Goal: Task Accomplishment & Management: Complete application form

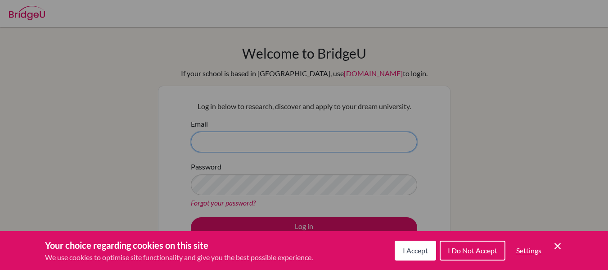
type input "kobayashi-shumpei@pen-kanagawa.ed.jp"
click at [560, 245] on icon "Cookie Control Close Icon" at bounding box center [557, 245] width 11 height 11
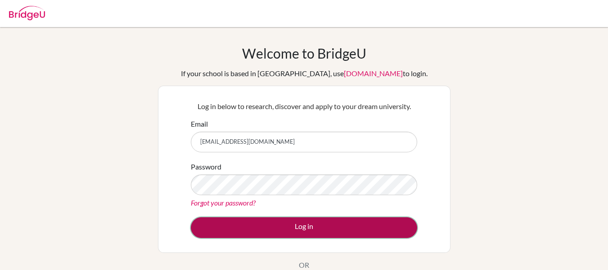
click at [365, 226] on button "Log in" at bounding box center [304, 227] width 226 height 21
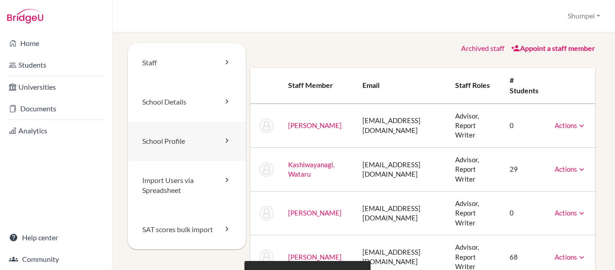
click at [200, 138] on link "School Profile" at bounding box center [187, 140] width 118 height 39
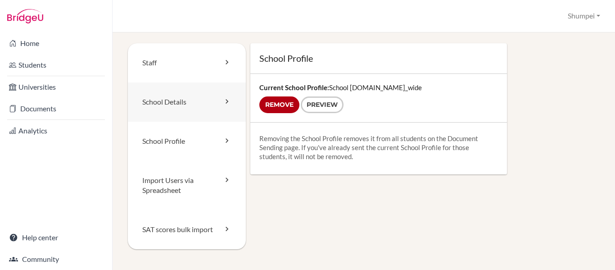
click at [199, 110] on link "School Details" at bounding box center [187, 101] width 118 height 39
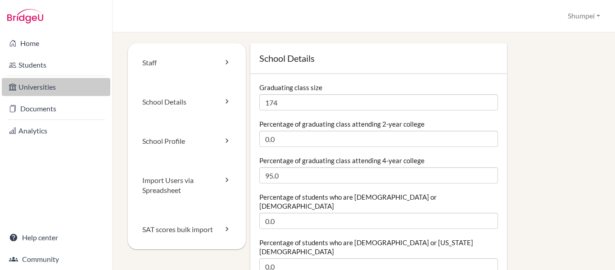
click at [51, 84] on link "Universities" at bounding box center [56, 87] width 108 height 18
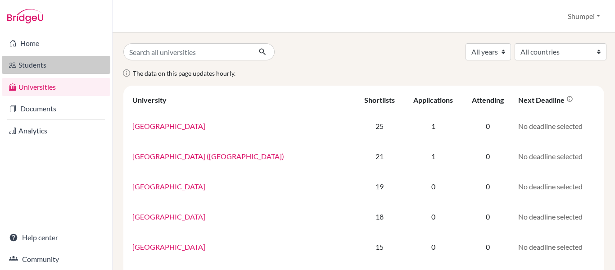
click at [43, 70] on link "Students" at bounding box center [56, 65] width 108 height 18
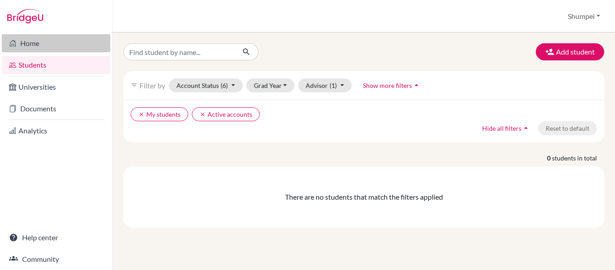
click at [47, 46] on link "Home" at bounding box center [56, 43] width 108 height 18
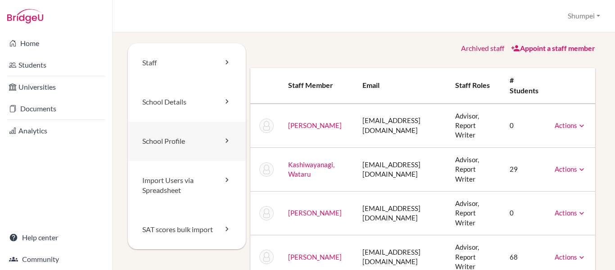
click at [201, 144] on link "School Profile" at bounding box center [187, 140] width 118 height 39
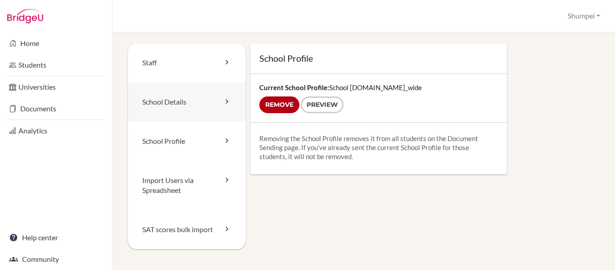
click at [197, 97] on link "School Details" at bounding box center [187, 101] width 118 height 39
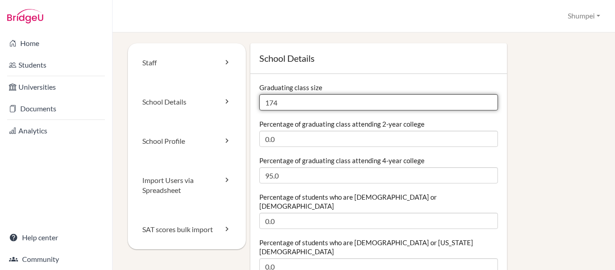
click at [288, 99] on input "174" at bounding box center [378, 102] width 238 height 16
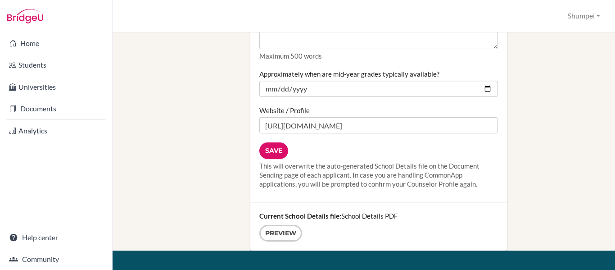
scroll to position [1260, 0]
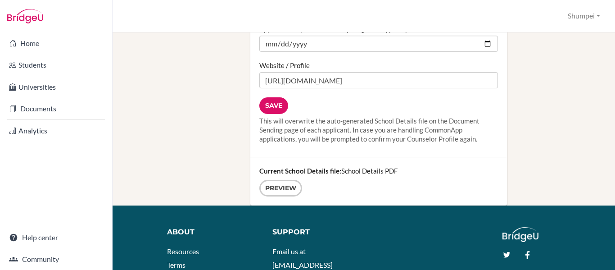
type input "173"
click at [274, 97] on div "Save This will overwrite the auto-generated School Details file on the Document…" at bounding box center [378, 120] width 238 height 46
click at [273, 97] on input "Save" at bounding box center [273, 105] width 29 height 17
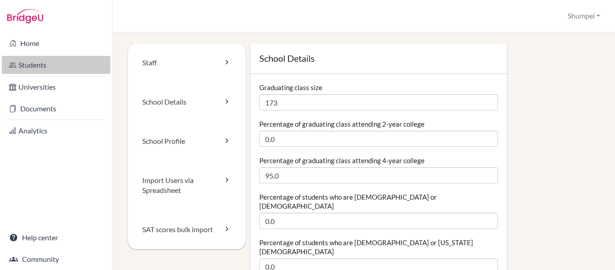
click at [40, 61] on link "Students" at bounding box center [56, 65] width 108 height 18
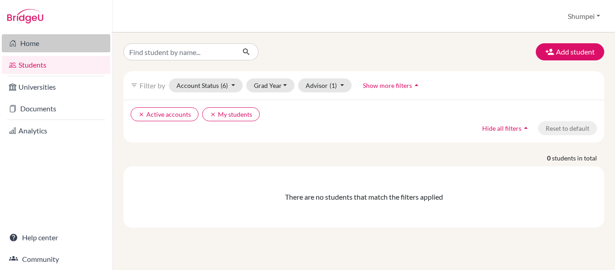
click at [35, 48] on link "Home" at bounding box center [56, 43] width 108 height 18
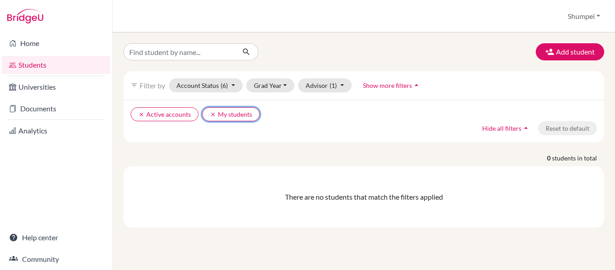
click at [208, 114] on button "clear My students" at bounding box center [231, 114] width 58 height 14
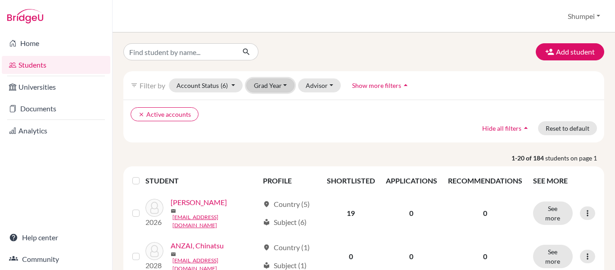
click at [277, 86] on button "Grad Year" at bounding box center [270, 85] width 49 height 14
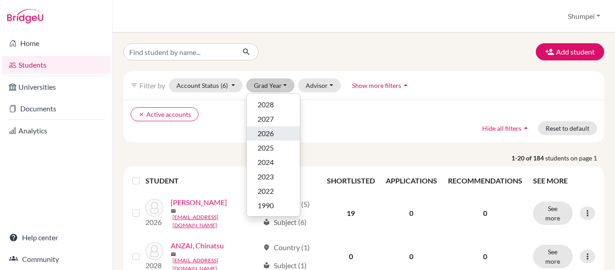
click at [274, 136] on div "2026" at bounding box center [272, 133] width 31 height 11
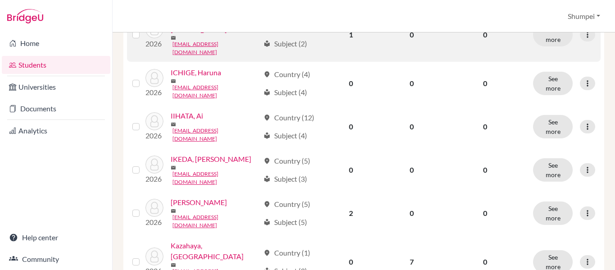
scroll to position [315, 0]
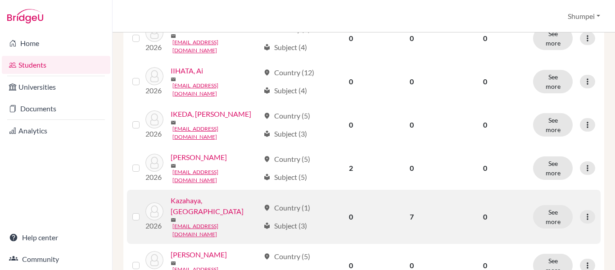
click at [212, 195] on link "Kazahaya, [GEOGRAPHIC_DATA]" at bounding box center [215, 206] width 89 height 22
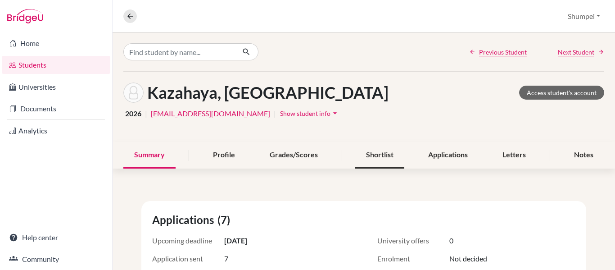
click at [388, 158] on div "Shortlist" at bounding box center [379, 155] width 49 height 27
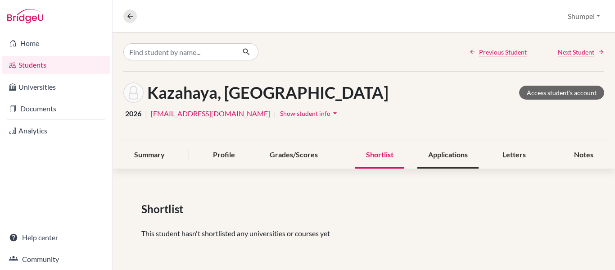
click at [459, 158] on div "Applications" at bounding box center [447, 155] width 61 height 27
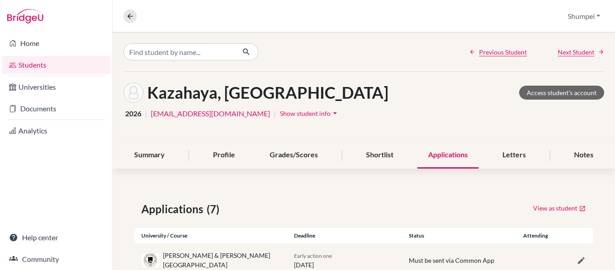
scroll to position [90, 0]
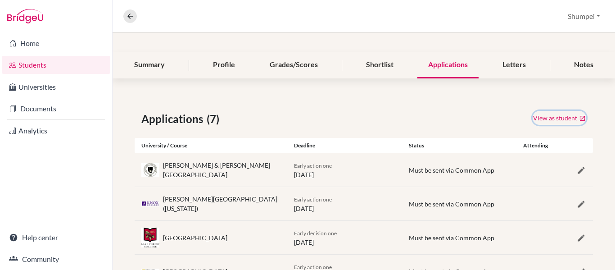
click at [553, 119] on link "View as student" at bounding box center [559, 118] width 54 height 14
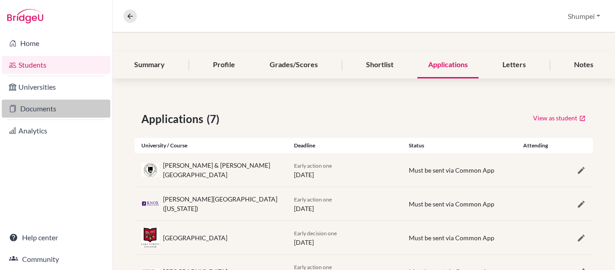
click at [57, 111] on link "Documents" at bounding box center [56, 108] width 108 height 18
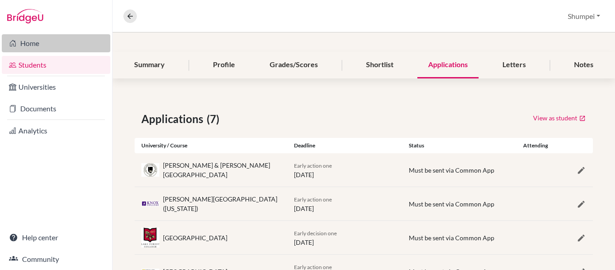
click at [41, 46] on link "Home" at bounding box center [56, 43] width 108 height 18
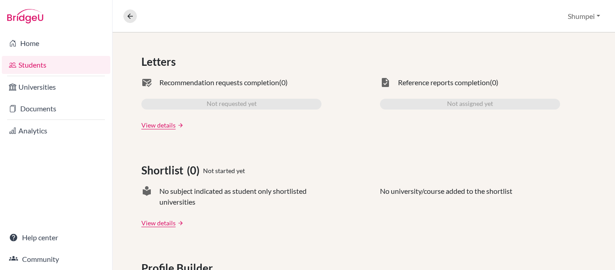
scroll to position [45, 0]
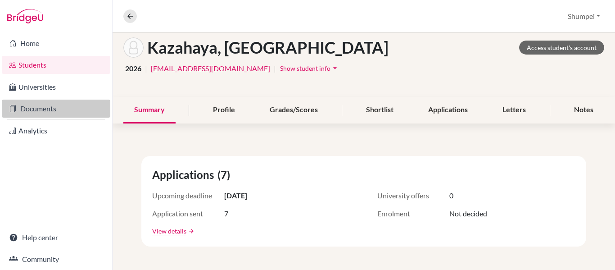
click at [50, 111] on link "Documents" at bounding box center [56, 108] width 108 height 18
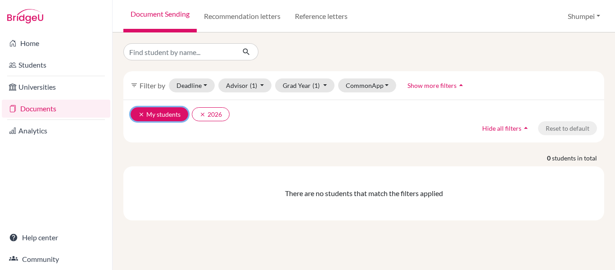
click at [137, 111] on button "clear My students" at bounding box center [159, 114] width 58 height 14
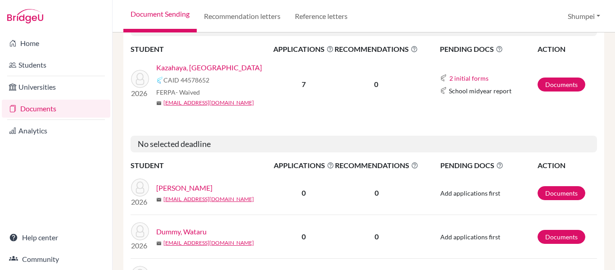
scroll to position [90, 0]
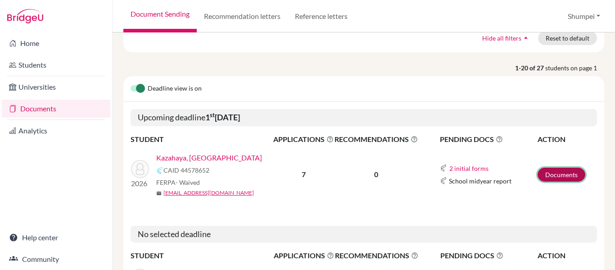
click at [565, 177] on link "Documents" at bounding box center [561, 174] width 48 height 14
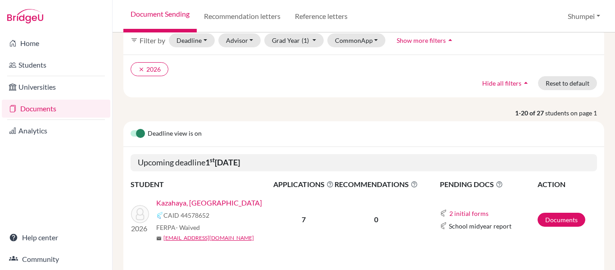
scroll to position [135, 0]
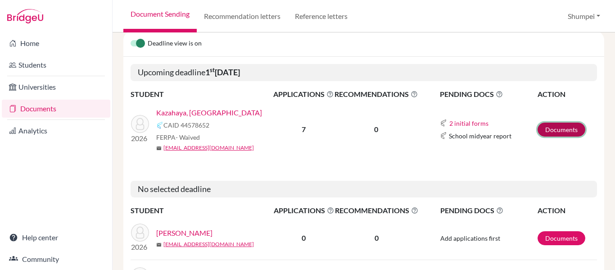
click at [545, 135] on link "Documents" at bounding box center [561, 129] width 48 height 14
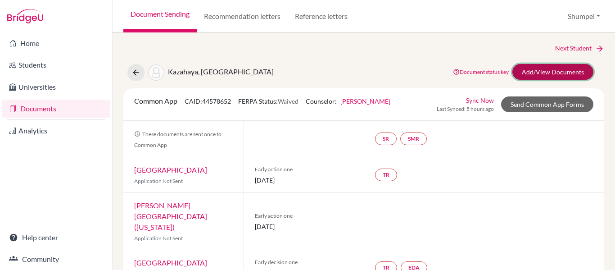
click at [528, 76] on link "Add/View Documents" at bounding box center [552, 72] width 81 height 16
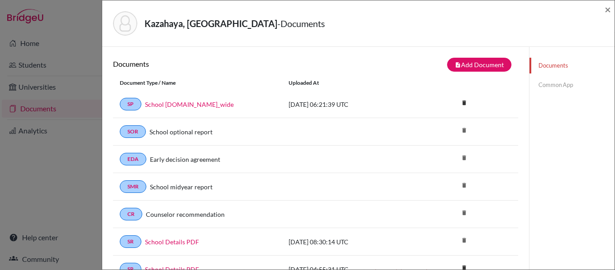
scroll to position [45, 0]
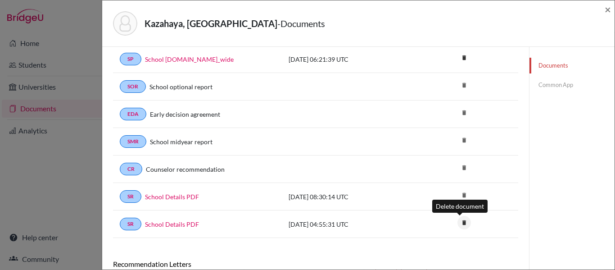
click at [463, 224] on icon "delete" at bounding box center [463, 222] width 13 height 13
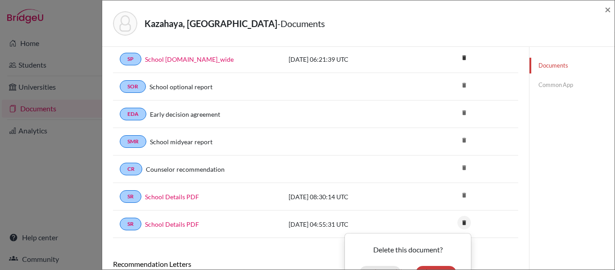
scroll to position [90, 0]
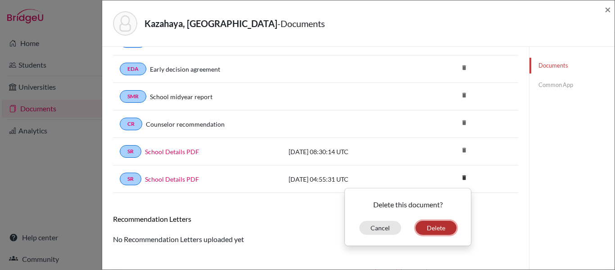
click at [444, 226] on button "Delete" at bounding box center [435, 227] width 41 height 14
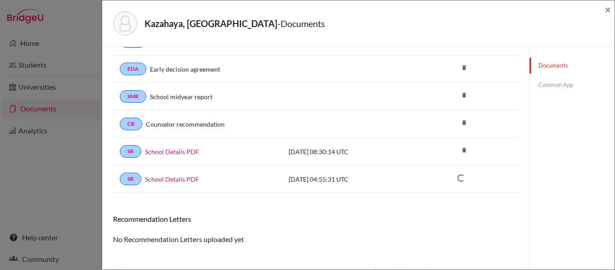
scroll to position [100, 0]
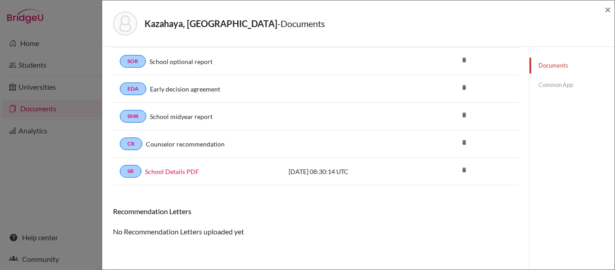
click at [543, 86] on link "Common App" at bounding box center [571, 85] width 85 height 16
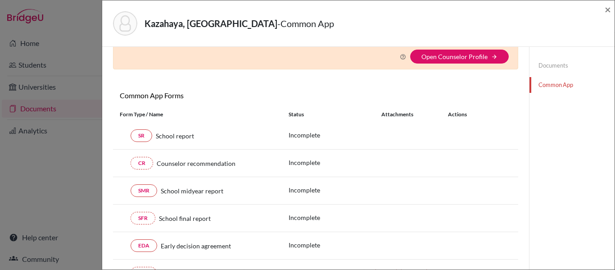
scroll to position [100, 0]
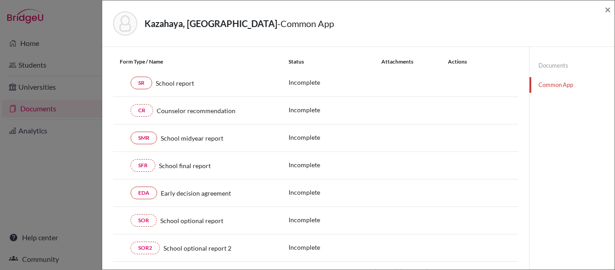
click at [536, 65] on link "Documents" at bounding box center [571, 66] width 85 height 16
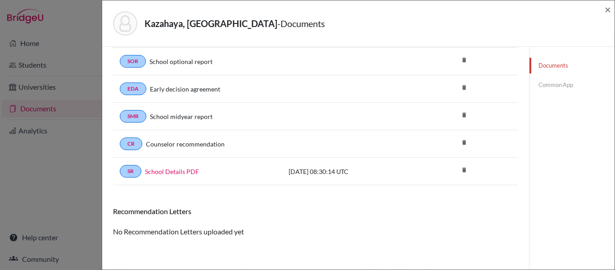
scroll to position [70, 0]
click at [542, 86] on link "Common App" at bounding box center [571, 85] width 85 height 16
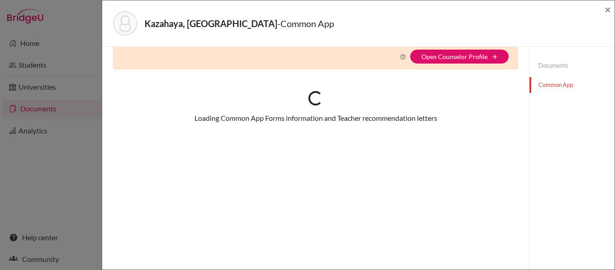
scroll to position [70, 0]
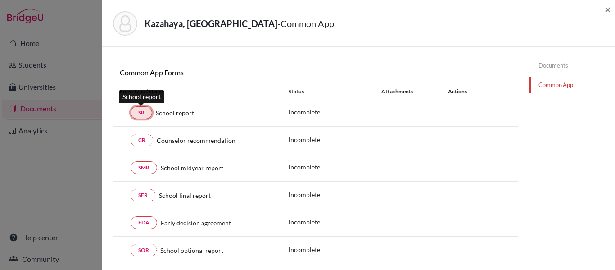
click at [140, 115] on link "SR" at bounding box center [141, 112] width 22 height 13
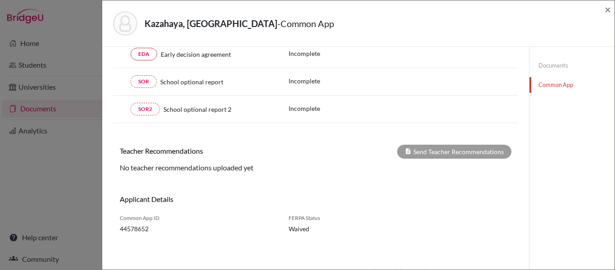
scroll to position [0, 0]
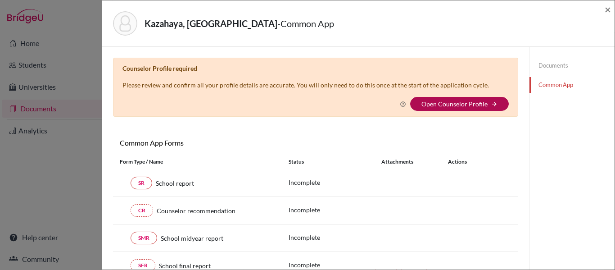
click at [467, 104] on link "Open Counselor Profile" at bounding box center [454, 104] width 66 height 8
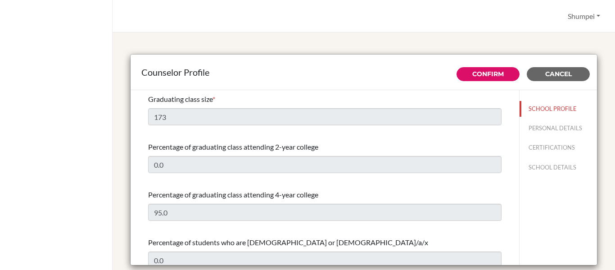
select select "0"
select select "351936"
click at [495, 77] on link "Confirm" at bounding box center [487, 74] width 31 height 8
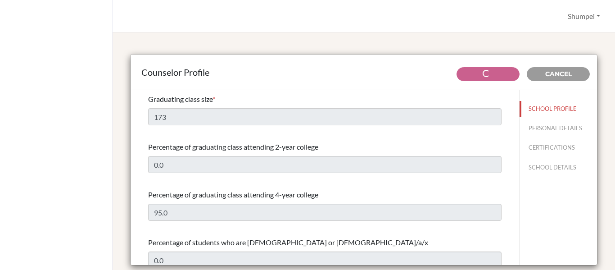
type input "CAS (creativity, activity, service), which is one of IB requirements."
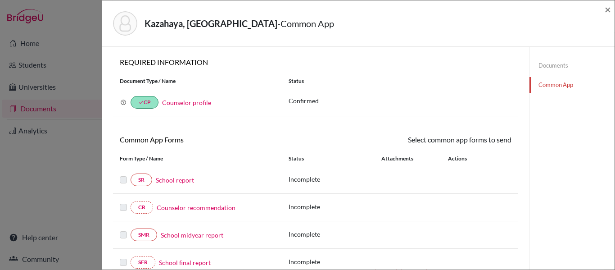
click at [167, 180] on link "School report" at bounding box center [175, 179] width 38 height 9
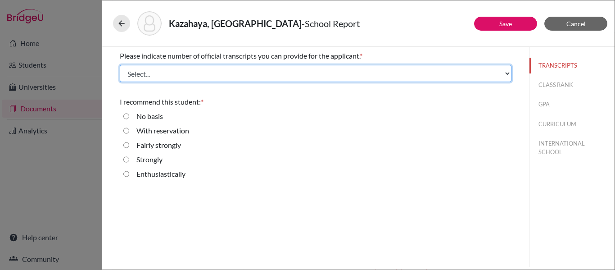
click at [504, 72] on select "Select... 1 2 3 4" at bounding box center [315, 73] width 391 height 17
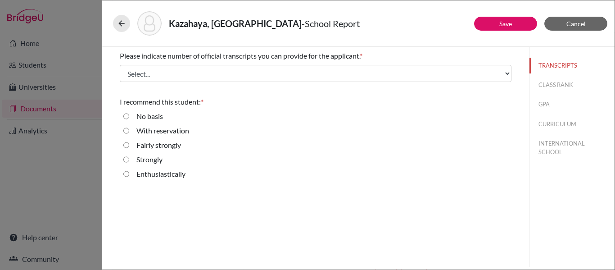
click at [374, 21] on div "Kazahaya, Marin - School Report" at bounding box center [358, 23] width 490 height 24
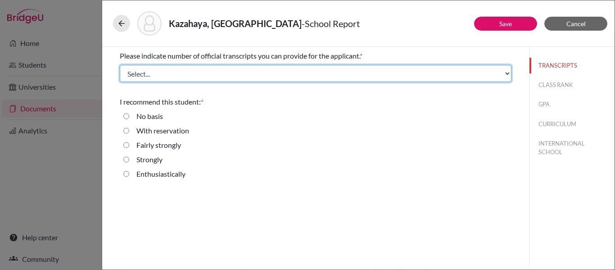
click at [504, 75] on select "Select... 1 2 3 4" at bounding box center [315, 73] width 391 height 17
select select "1"
click at [120, 65] on select "Select... 1 2 3 4" at bounding box center [315, 73] width 391 height 17
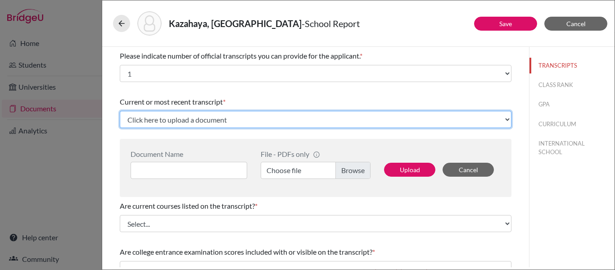
click at [493, 121] on select "Click here to upload a document Upload New File" at bounding box center [315, 119] width 391 height 17
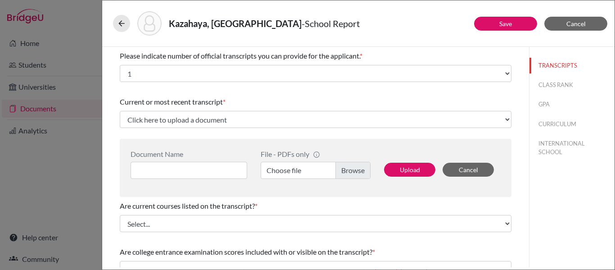
click at [467, 94] on div "Current or most recent transcript * Click here to upload a document Upload New …" at bounding box center [315, 112] width 391 height 39
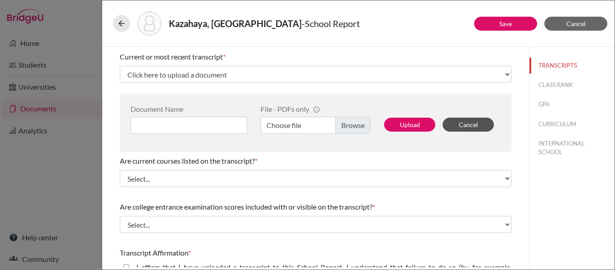
scroll to position [90, 0]
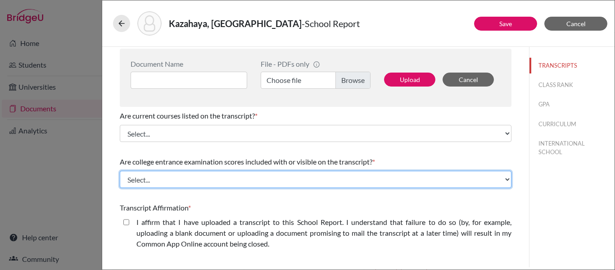
click at [377, 177] on select "Select... Yes No" at bounding box center [315, 179] width 391 height 17
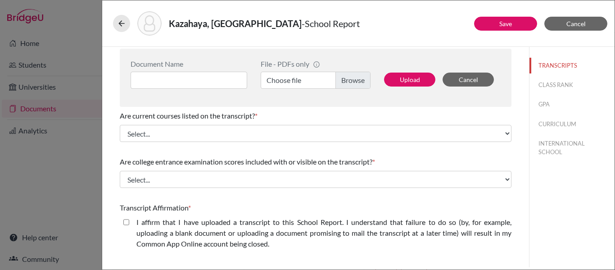
click at [570, 233] on div "TRANSCRIPTS CLASS RANK GPA CURRICULUM INTERNATIONAL SCHOOL" at bounding box center [571, 157] width 85 height 220
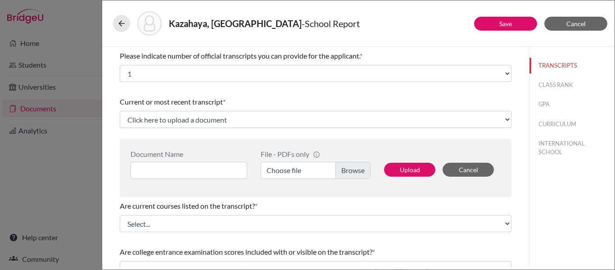
scroll to position [45, 0]
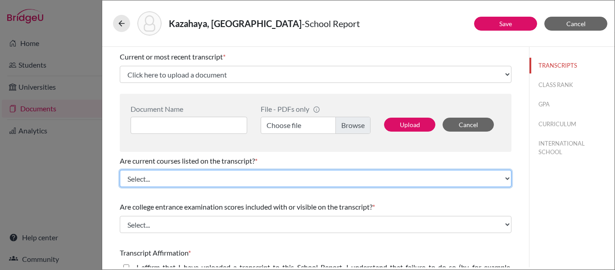
click at [503, 180] on select "Select... Yes No" at bounding box center [315, 178] width 391 height 17
select select "0"
click at [120, 170] on select "Select... Yes No" at bounding box center [315, 178] width 391 height 17
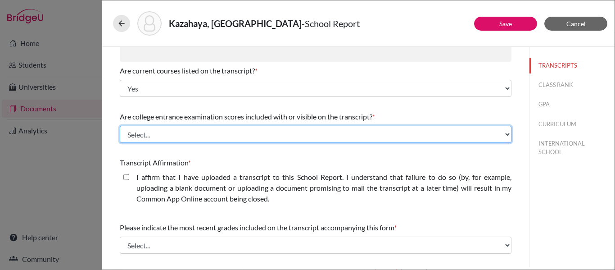
click at [453, 138] on select "Select... Yes No" at bounding box center [315, 134] width 391 height 17
select select "1"
click at [120, 126] on select "Select... Yes No" at bounding box center [315, 134] width 391 height 17
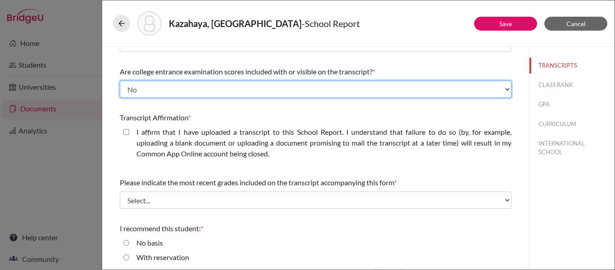
scroll to position [226, 0]
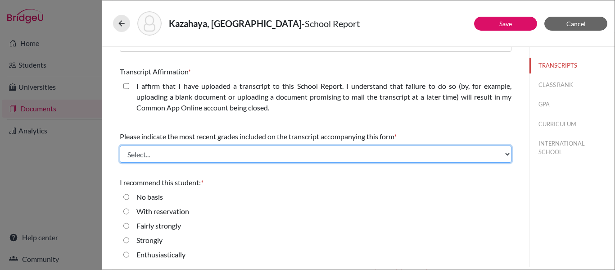
click at [262, 157] on select "Select... Final junior year grades 1st Quarter senior year grades 2nd Quarter/1…" at bounding box center [315, 153] width 391 height 17
select select "4"
click at [120, 145] on select "Select... Final junior year grades 1st Quarter senior year grades 2nd Quarter/1…" at bounding box center [315, 153] width 391 height 17
click at [496, 157] on select "Select... Final junior year grades 1st Quarter senior year grades 2nd Quarter/1…" at bounding box center [315, 153] width 391 height 17
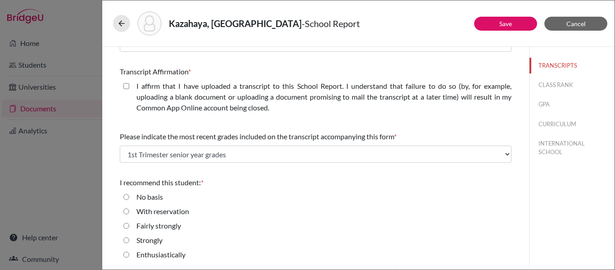
click at [561, 195] on div "TRANSCRIPTS CLASS RANK GPA CURRICULUM INTERNATIONAL SCHOOL" at bounding box center [571, 157] width 85 height 220
click at [573, 21] on span "Cancel" at bounding box center [575, 24] width 19 height 8
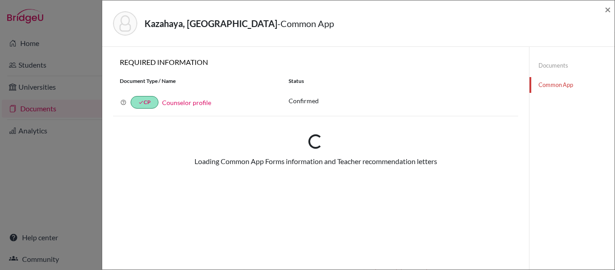
click at [89, 45] on div "Kazahaya, Marin - Common App × × REQUIRED INFORMATION Document Type / Name Stat…" at bounding box center [307, 135] width 615 height 270
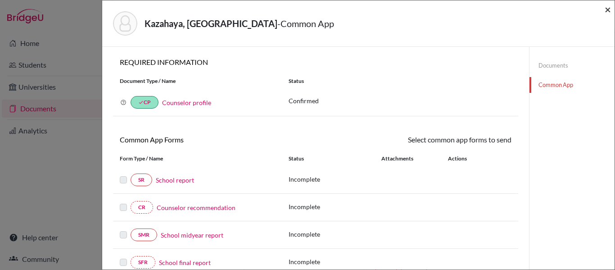
click at [609, 11] on span "×" at bounding box center [607, 9] width 6 height 13
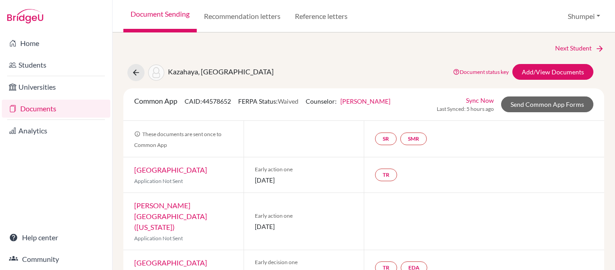
click at [475, 16] on div "Document Sending Recommendation letters Reference letters [GEOGRAPHIC_DATA] Pro…" at bounding box center [363, 16] width 502 height 32
